Goal: Navigation & Orientation: Find specific page/section

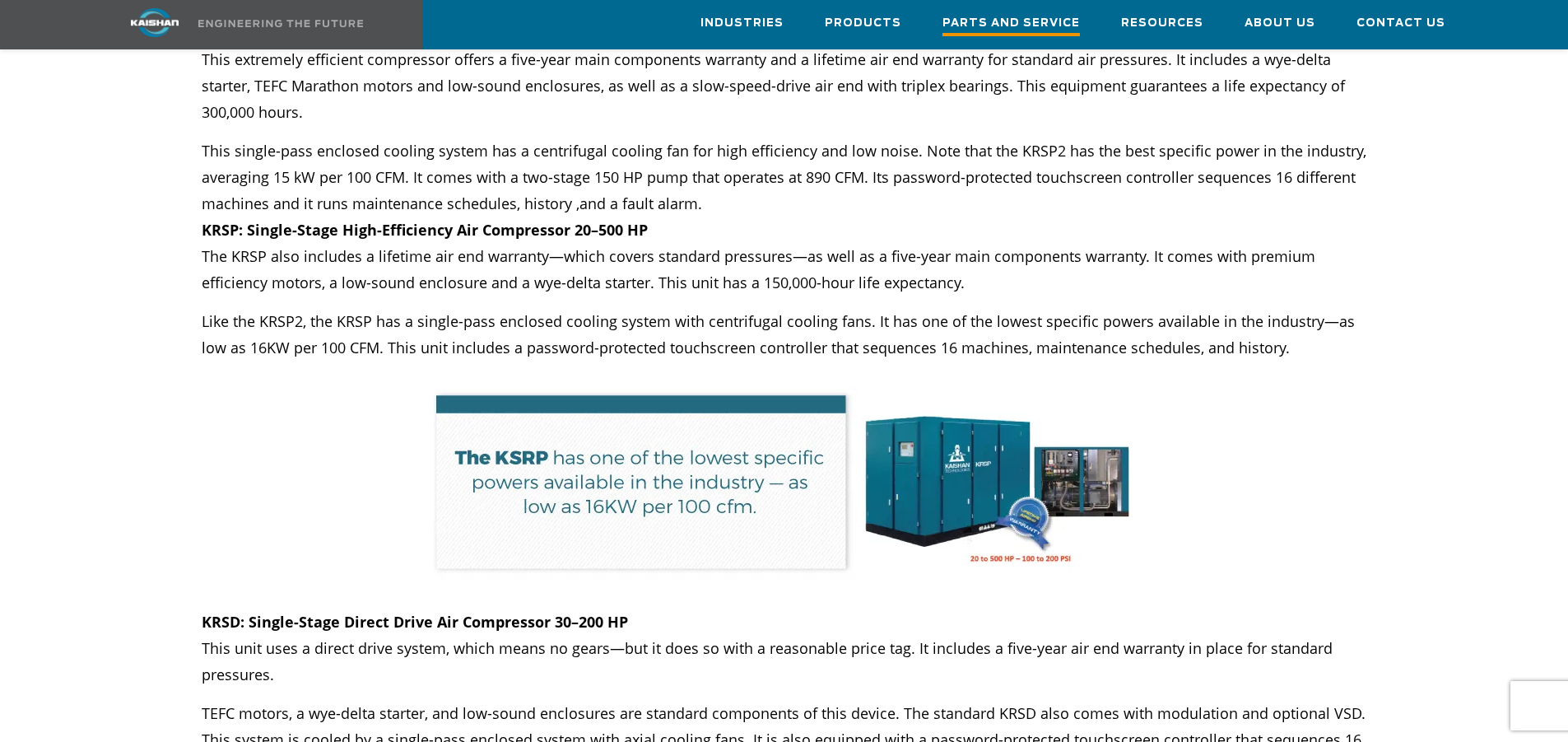
scroll to position [7658, 0]
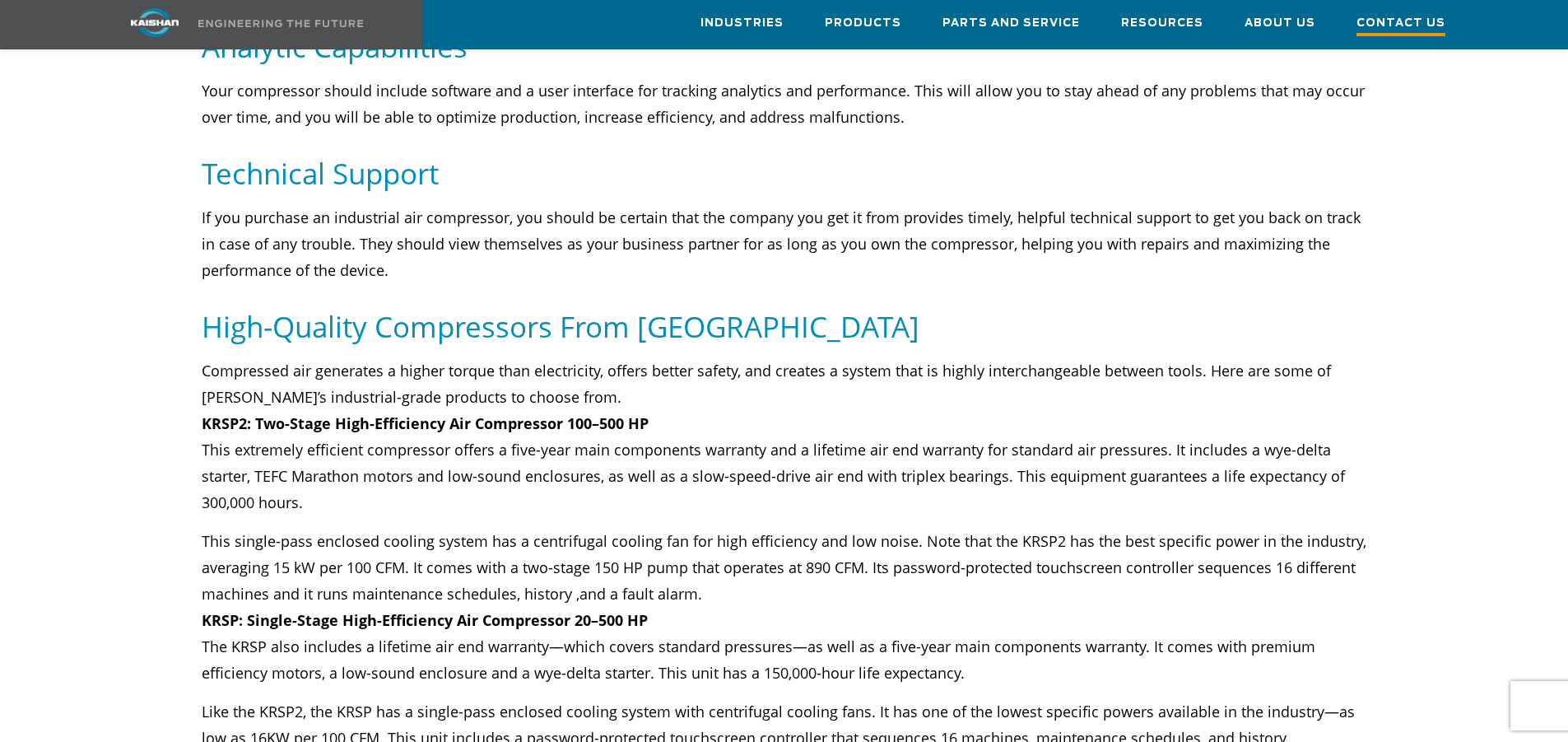
click at [1396, 23] on span "Contact Us" at bounding box center [1401, 25] width 89 height 22
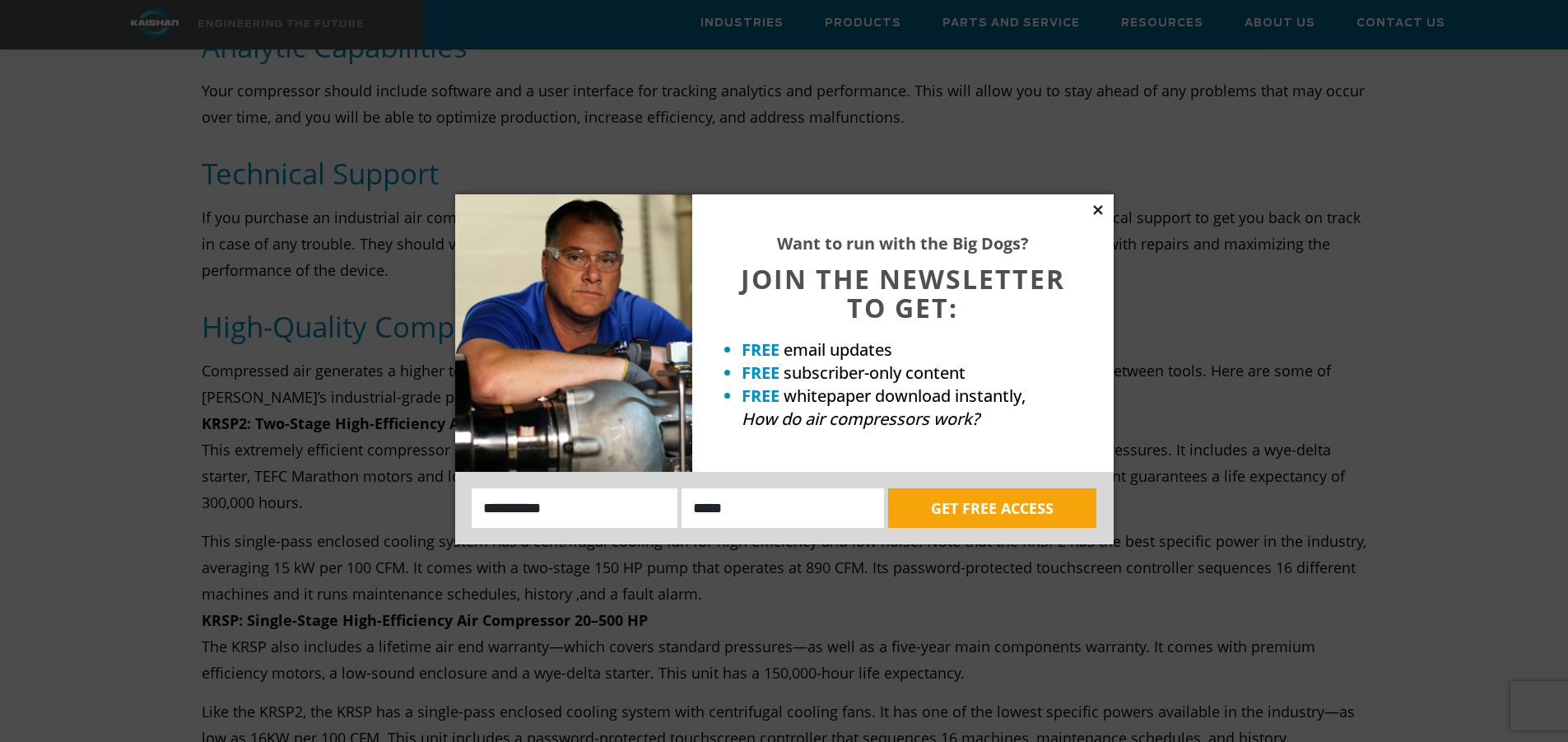
click at [1098, 206] on icon at bounding box center [1098, 210] width 15 height 15
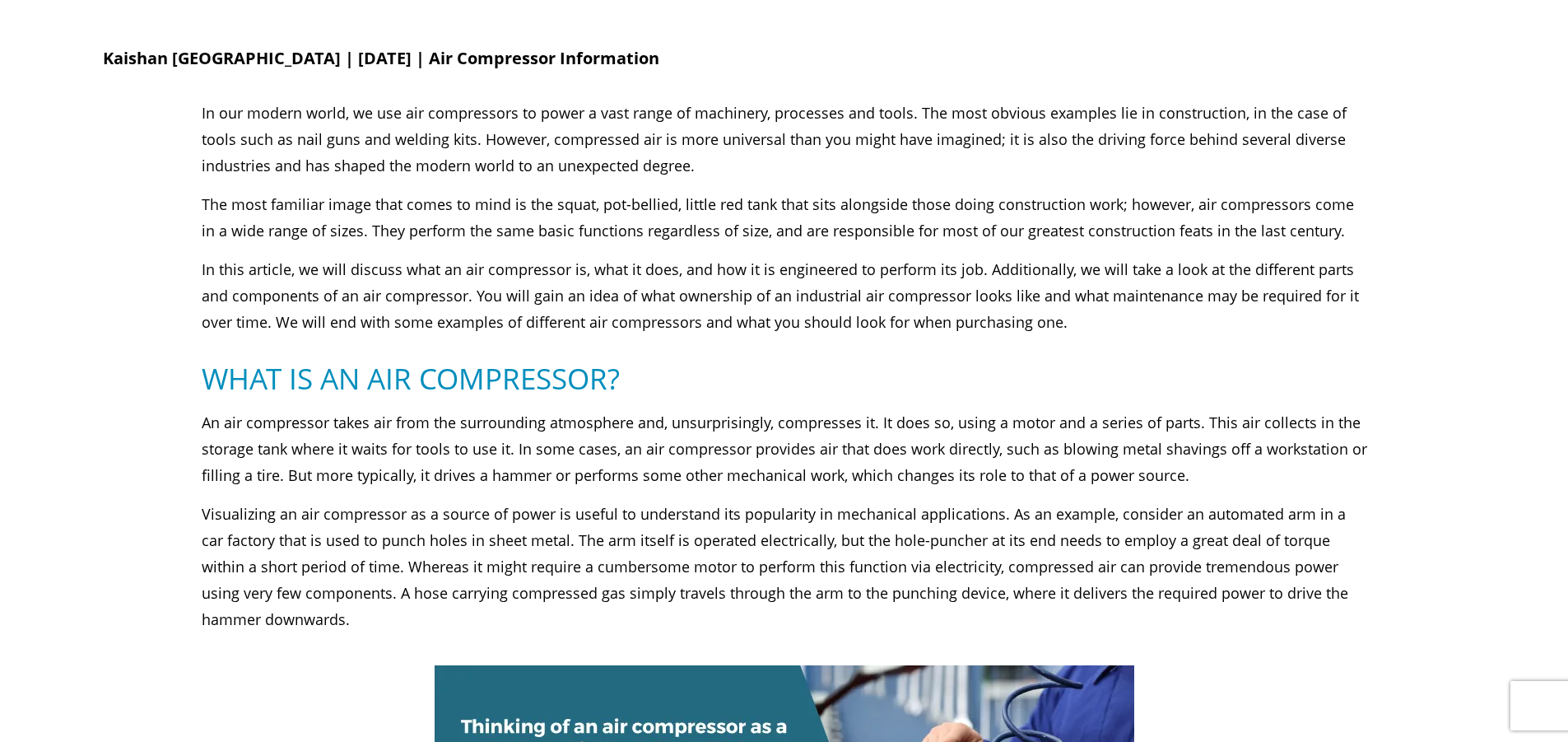
scroll to position [0, 0]
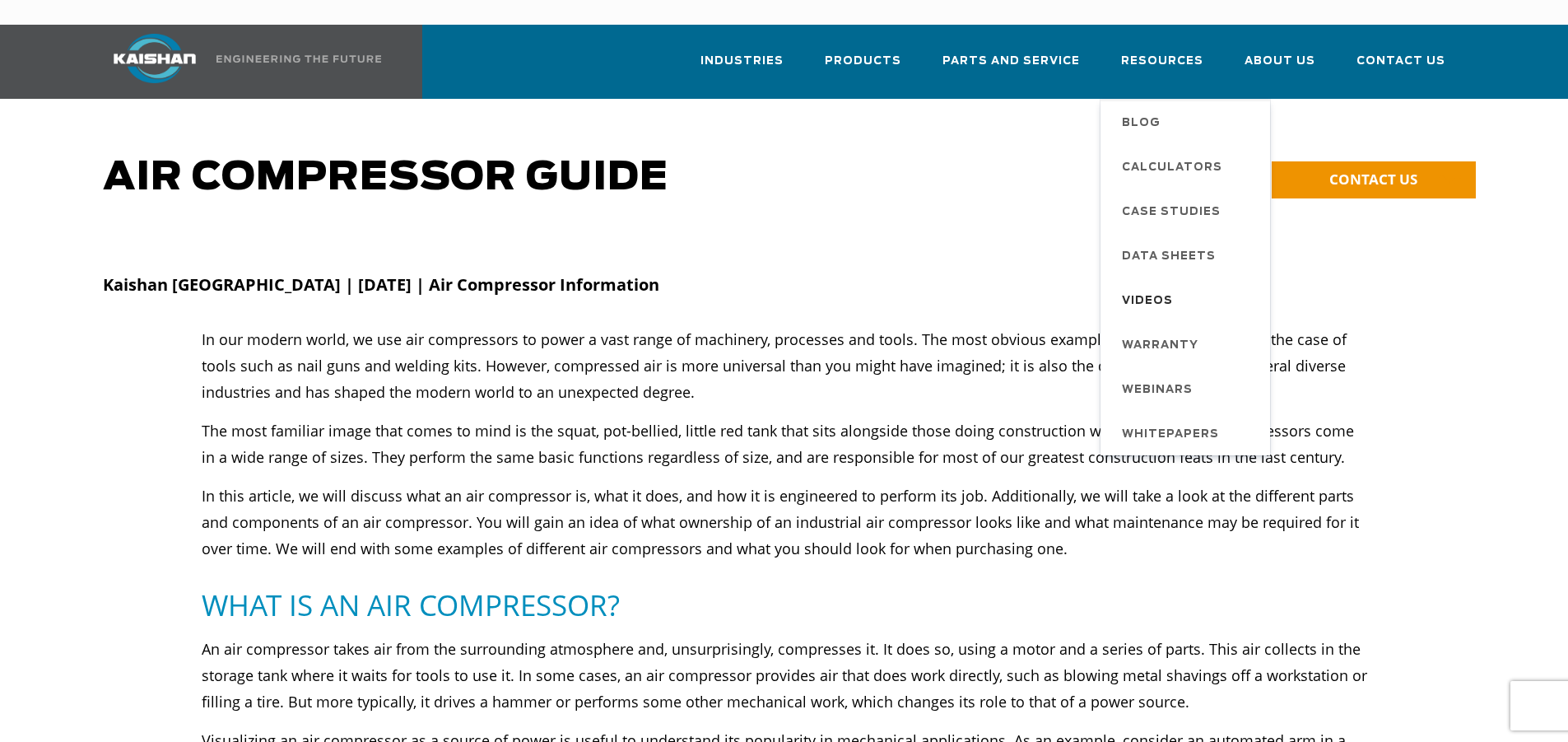
click at [1166, 287] on span "Videos" at bounding box center [1148, 301] width 51 height 28
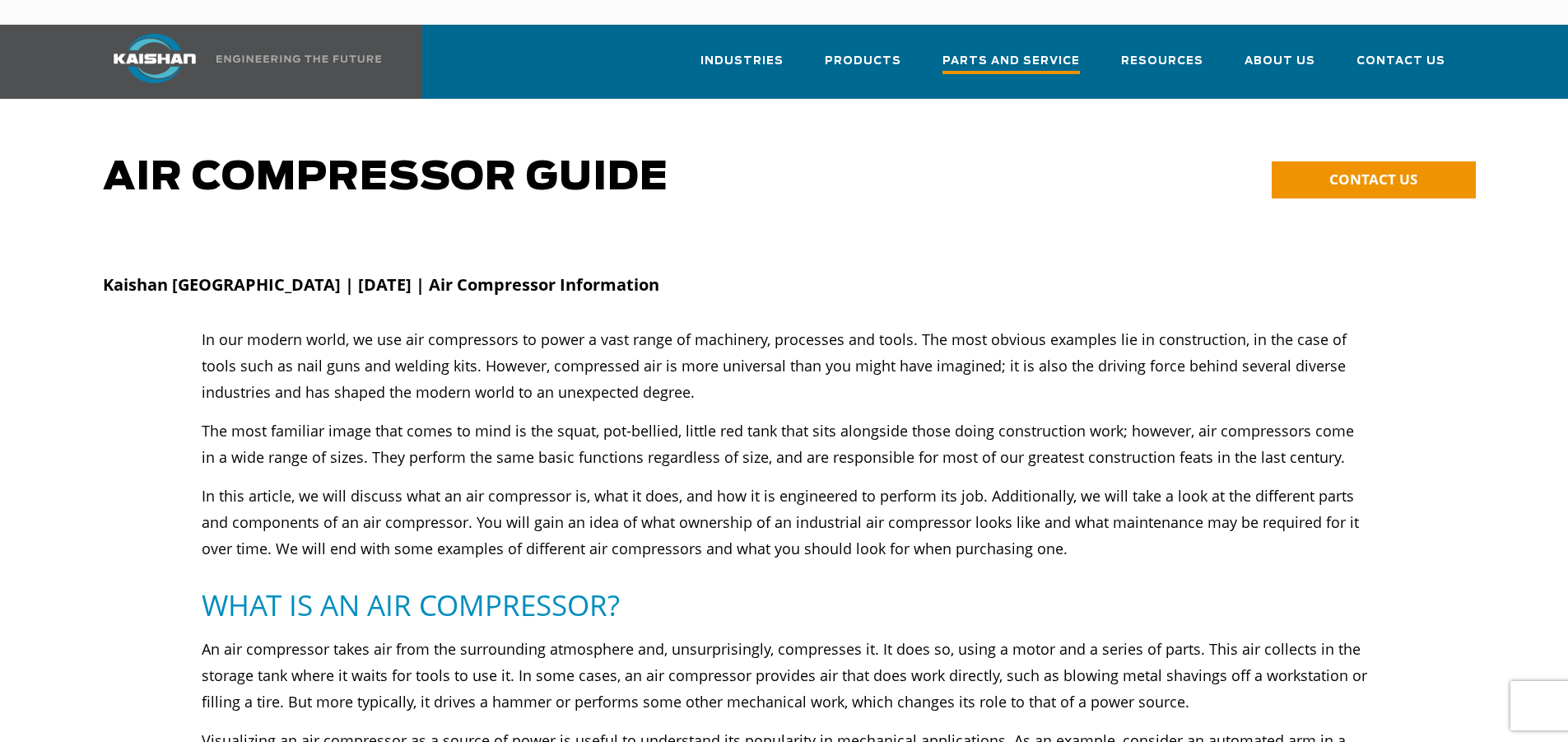
click at [1005, 52] on span "Parts and Service" at bounding box center [1011, 63] width 138 height 22
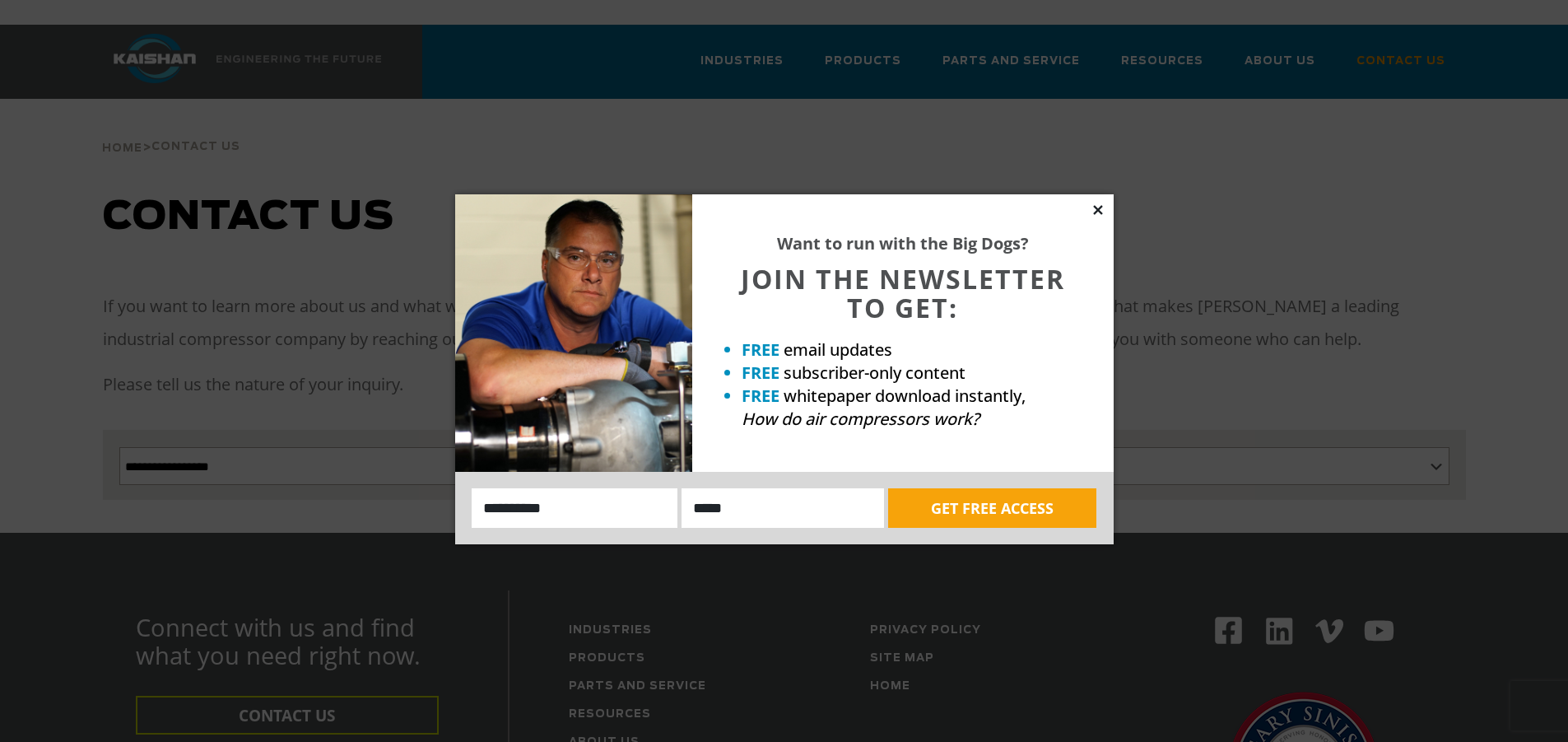
click at [1102, 209] on icon at bounding box center [1098, 210] width 15 height 15
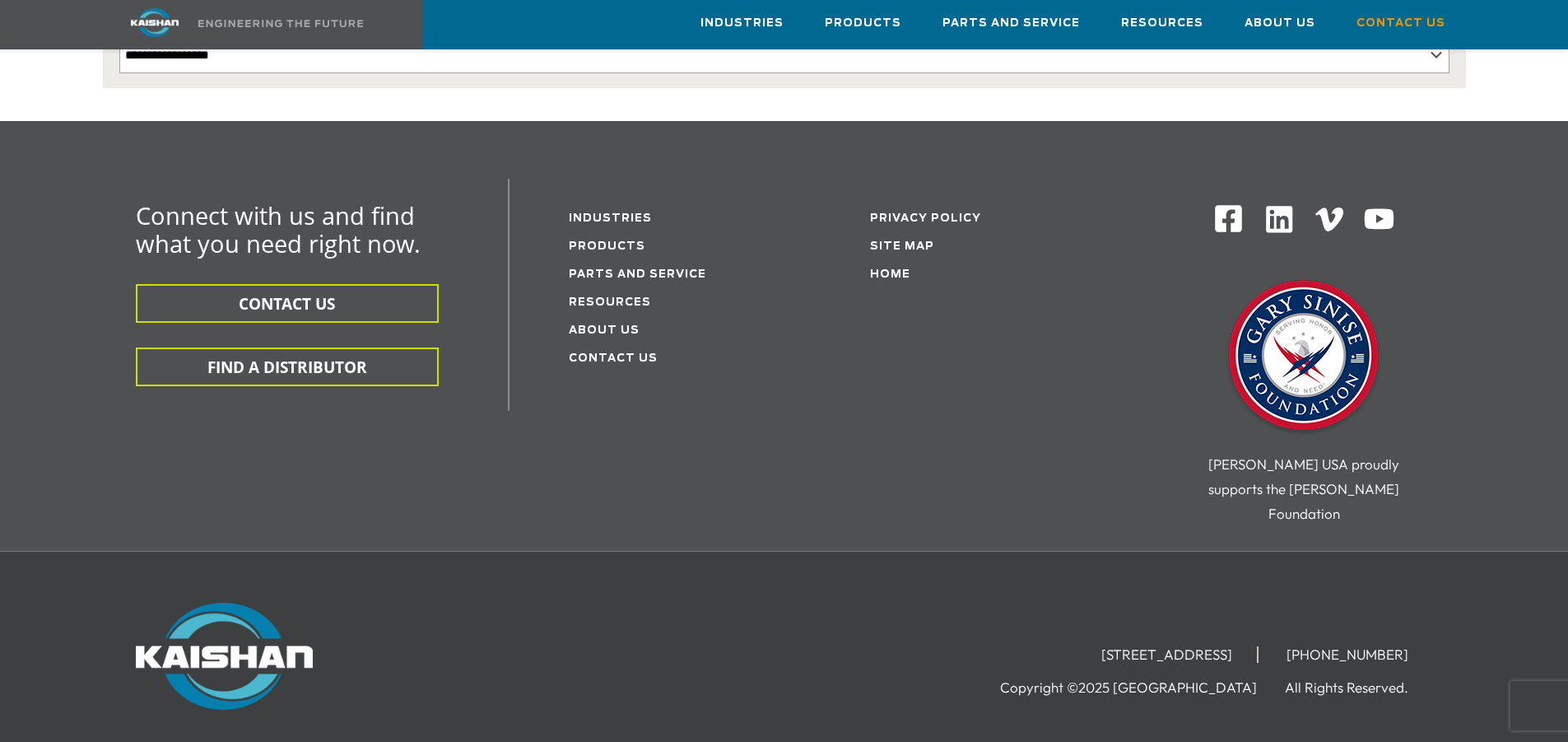
scroll to position [474, 0]
